Goal: Information Seeking & Learning: Learn about a topic

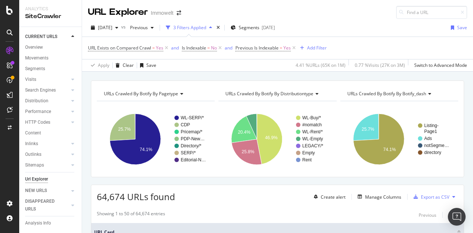
click at [282, 95] on span "URLs Crawled By Botify By distributiontype" at bounding box center [269, 94] width 88 height 6
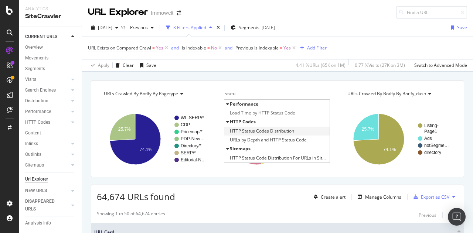
type input "statu"
click at [277, 132] on span "HTTP Status Codes Distribution" at bounding box center [262, 130] width 64 height 7
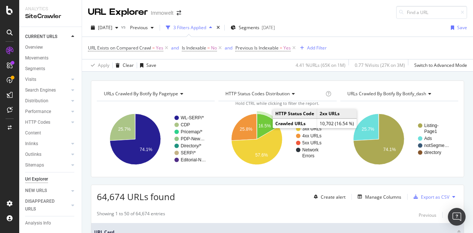
click at [265, 113] on icon "A chart." at bounding box center [268, 118] width 23 height 13
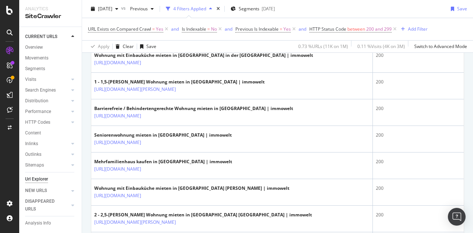
scroll to position [279, 0]
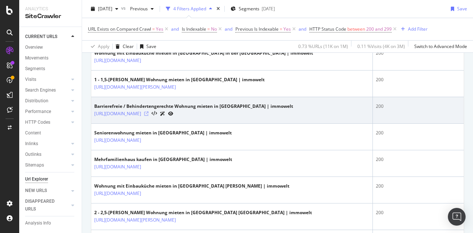
click at [149, 116] on icon at bounding box center [146, 114] width 4 height 4
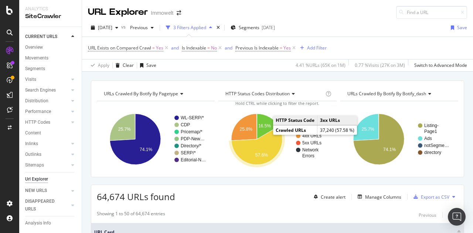
click at [263, 150] on icon "A chart." at bounding box center [256, 145] width 51 height 38
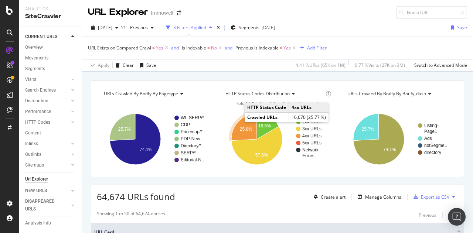
click at [241, 127] on text "25.8%" at bounding box center [246, 129] width 13 height 5
